Goal: Navigation & Orientation: Locate item on page

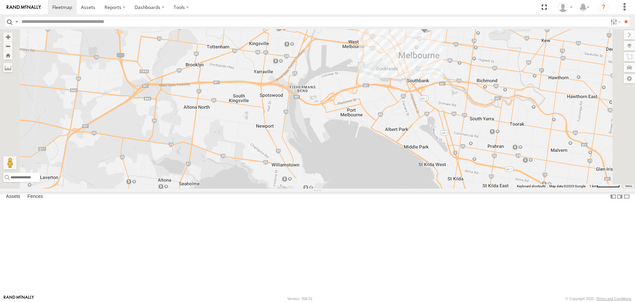
click at [432, 34] on span at bounding box center [424, 25] width 15 height 18
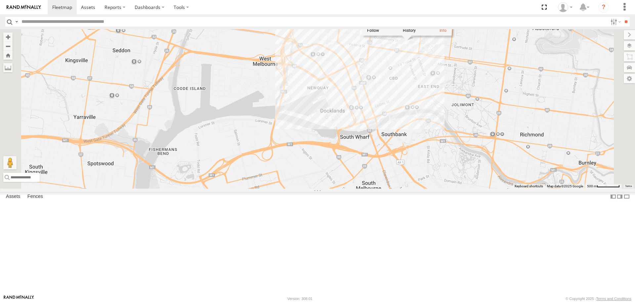
drag, startPoint x: 518, startPoint y: 140, endPoint x: 505, endPoint y: 233, distance: 94.2
click at [505, 188] on div "Buggzys HiAce #1 Buggzys HiAce #2 Cleaner Wagon #1 White Hilux White Hilux VU E…" at bounding box center [317, 108] width 635 height 159
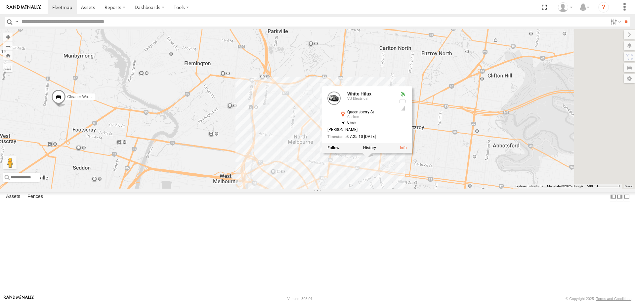
drag, startPoint x: 491, startPoint y: 240, endPoint x: 464, endPoint y: 299, distance: 65.0
click at [464, 301] on html at bounding box center [317, 151] width 635 height 302
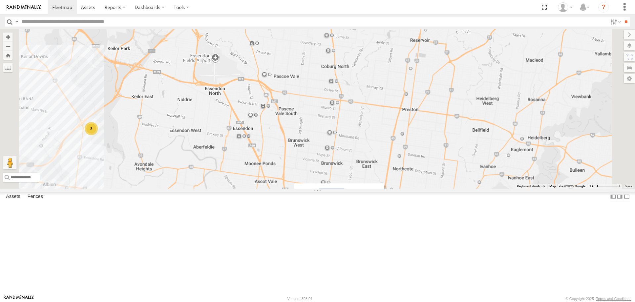
drag, startPoint x: 449, startPoint y: 267, endPoint x: 452, endPoint y: 212, distance: 54.7
click at [452, 188] on div "Buggzys HiAce #1 Buggzys HiAce #2 Cleaner Wagon #1 White Hilux White Hilux VU E…" at bounding box center [317, 108] width 635 height 159
click at [480, 188] on div "Buggzys HiAce #1 Buggzys HiAce #2 Cleaner Wagon #1 White Hilux White Hilux VU E…" at bounding box center [317, 108] width 635 height 159
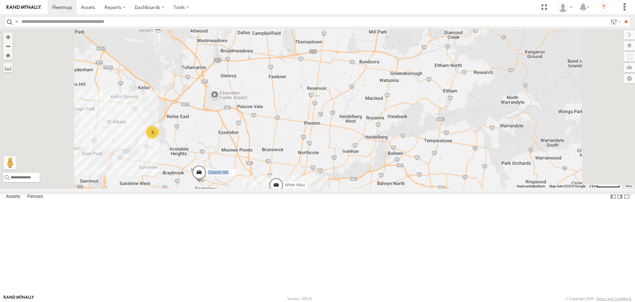
drag, startPoint x: 364, startPoint y: 210, endPoint x: 365, endPoint y: 205, distance: 5.5
click at [365, 188] on div "Buggzys HiAce #1 Buggzys HiAce #2 Cleaner Wagon #1 White Hilux 3" at bounding box center [317, 108] width 635 height 159
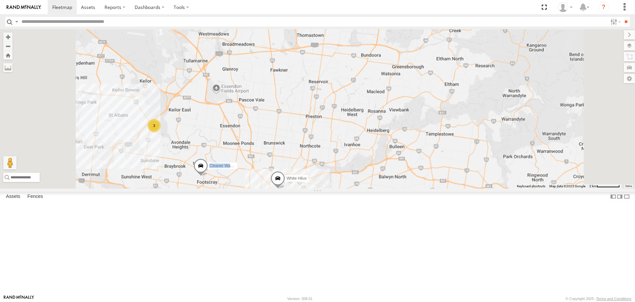
click at [368, 188] on div "Buggzys HiAce #1 Buggzys HiAce #2 Cleaner Wagon #1 White Hilux 3" at bounding box center [317, 108] width 635 height 159
click at [366, 188] on div "Buggzys HiAce #1 Buggzys HiAce #2 Cleaner Wagon #1 White Hilux 3" at bounding box center [317, 108] width 635 height 159
click at [357, 188] on div "Buggzys HiAce #1 Buggzys HiAce #2 Cleaner Wagon #1 White Hilux 3" at bounding box center [317, 108] width 635 height 159
click at [360, 188] on div "Buggzys HiAce #1 Buggzys HiAce #2 Cleaner Wagon #1 White Hilux 3" at bounding box center [317, 108] width 635 height 159
click at [285, 189] on span at bounding box center [278, 180] width 15 height 18
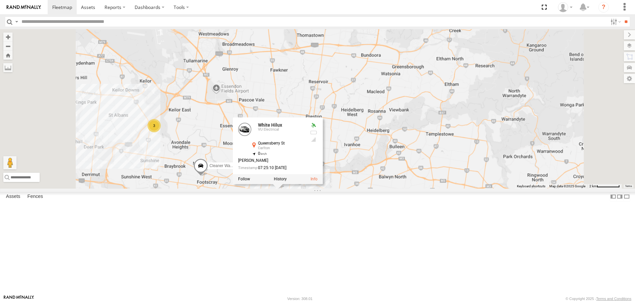
click at [367, 188] on div "Buggzys HiAce #1 Buggzys HiAce #2 Cleaner Wagon #1 White Hilux 3 White Hilux VU…" at bounding box center [317, 108] width 635 height 159
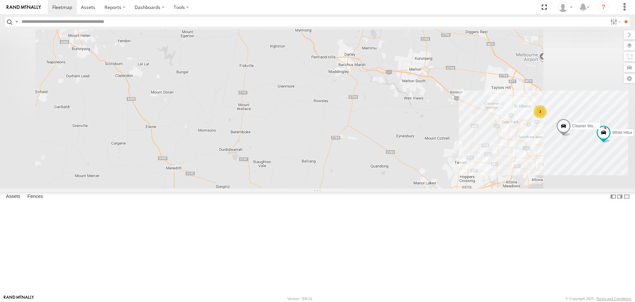
drag, startPoint x: 515, startPoint y: 207, endPoint x: 317, endPoint y: 191, distance: 197.9
click at [316, 188] on div "Buggzys HiAce #1 Buggzys HiAce #2 Cleaner Wagon #1 White Hilux 3" at bounding box center [317, 108] width 635 height 159
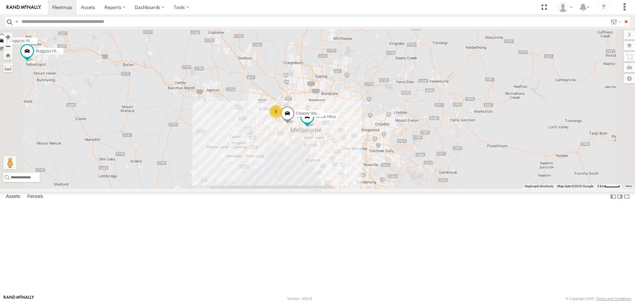
drag, startPoint x: 406, startPoint y: 190, endPoint x: 365, endPoint y: 190, distance: 41.0
click at [365, 188] on div "Buggzys HiAce #1 Buggzys HiAce #2 Cleaner Wagon #1 White Hilux 3" at bounding box center [317, 108] width 635 height 159
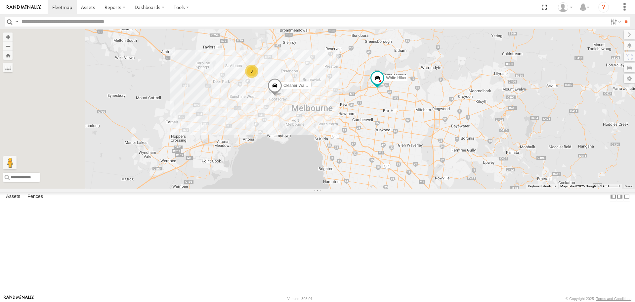
drag, startPoint x: 260, startPoint y: 163, endPoint x: 419, endPoint y: 148, distance: 159.5
click at [423, 147] on div "3 Cleaner Wagon #1 White Hilux" at bounding box center [317, 108] width 635 height 159
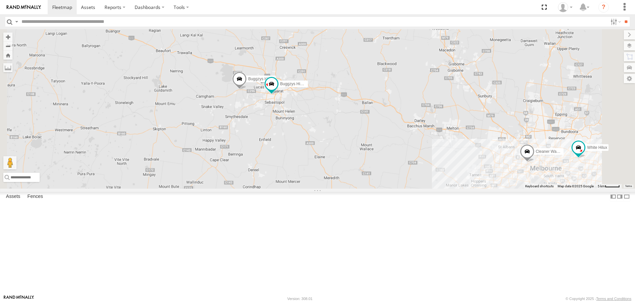
drag, startPoint x: 561, startPoint y: 238, endPoint x: 459, endPoint y: 239, distance: 102.6
click at [459, 188] on div "Cleaner Wagon #1 White Hilux Buggzys HiAce #1 Buggzys HiAce #2" at bounding box center [317, 108] width 635 height 159
